Goal: Share content

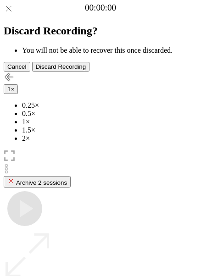
scroll to position [79, 0]
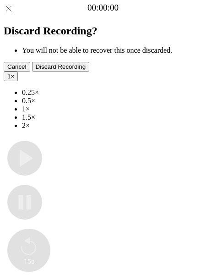
type input "**********"
